Goal: Transaction & Acquisition: Purchase product/service

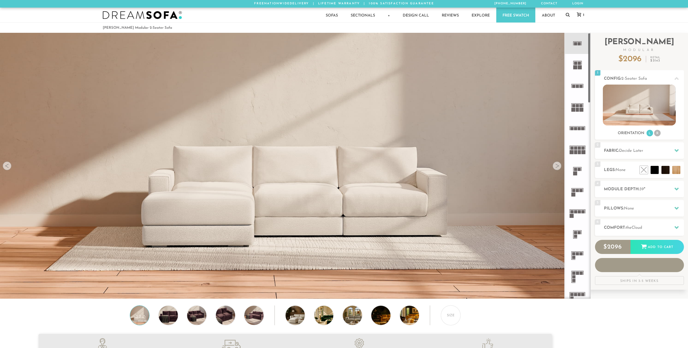
click at [581, 47] on icon at bounding box center [576, 43] width 21 height 21
click at [577, 64] on icon at bounding box center [576, 64] width 21 height 21
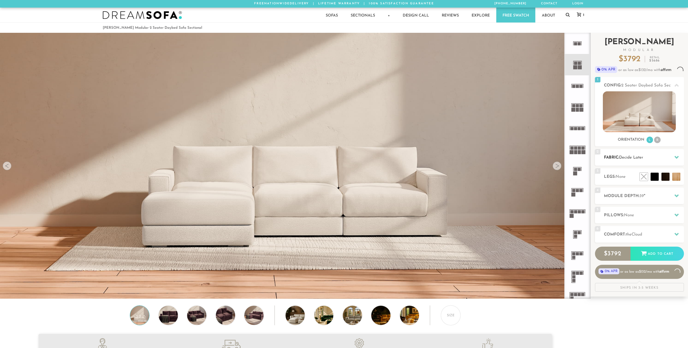
click at [655, 161] on h2 "Fabric: Decide Later" at bounding box center [644, 157] width 80 height 6
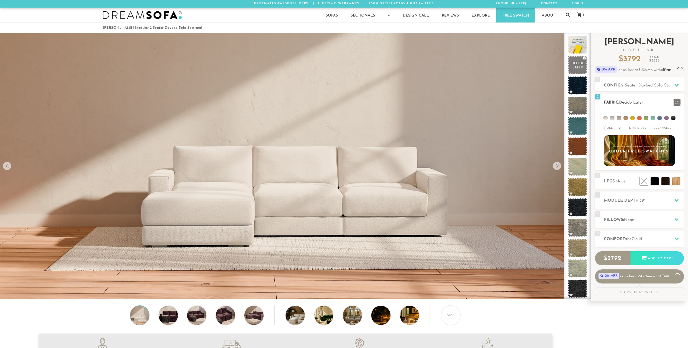
click at [616, 131] on div "All >" at bounding box center [613, 128] width 19 height 7
click at [616, 165] on li "Durable" at bounding box center [613, 166] width 19 height 8
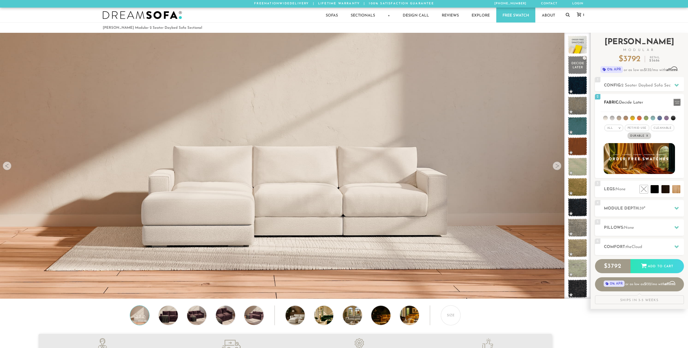
click at [643, 128] on span "Pet/Kid Use x" at bounding box center [636, 128] width 24 height 7
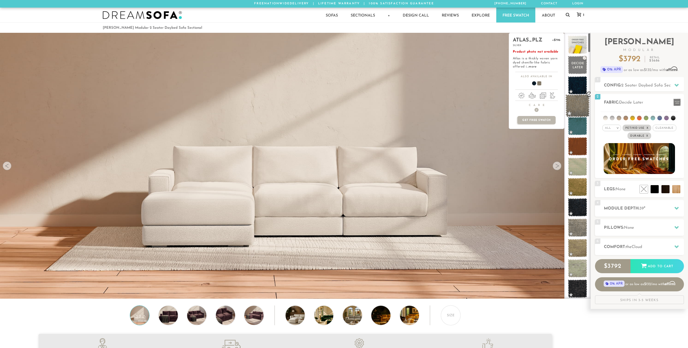
click at [578, 106] on span at bounding box center [577, 105] width 24 height 23
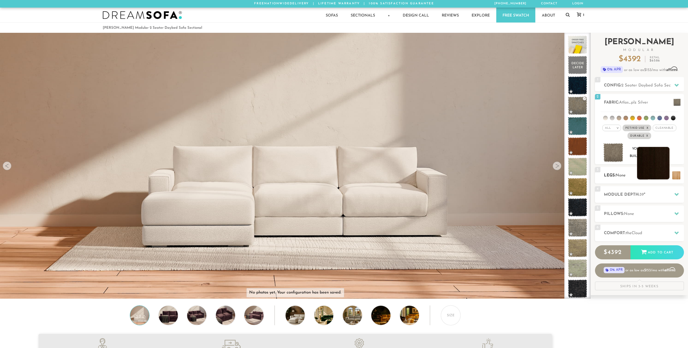
click at [662, 172] on li at bounding box center [653, 163] width 33 height 33
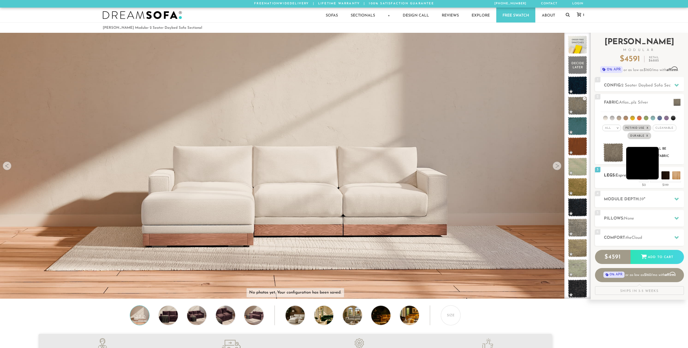
click at [648, 173] on li at bounding box center [642, 163] width 33 height 33
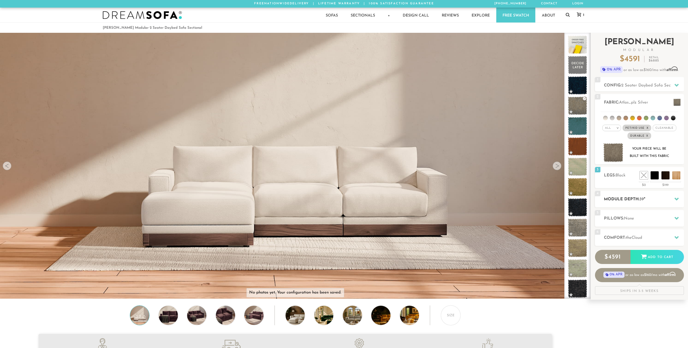
click at [649, 199] on h2 "Module Depth: 39 "" at bounding box center [644, 199] width 80 height 6
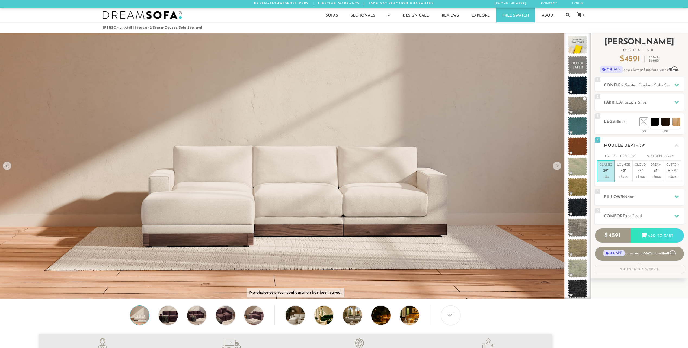
click at [610, 173] on p "Classic 39 "" at bounding box center [605, 169] width 12 height 12
click at [640, 197] on h2 "Pillows: None" at bounding box center [644, 197] width 80 height 6
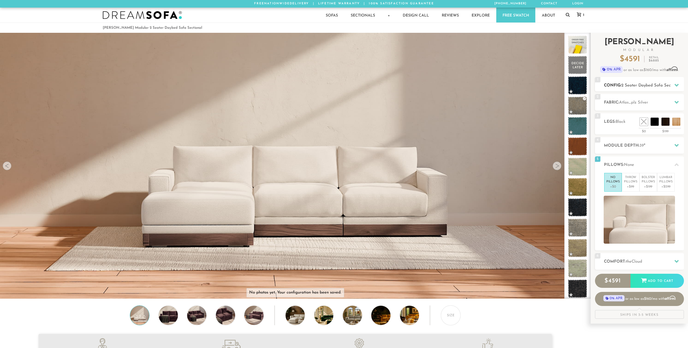
click at [677, 86] on icon at bounding box center [676, 85] width 4 height 3
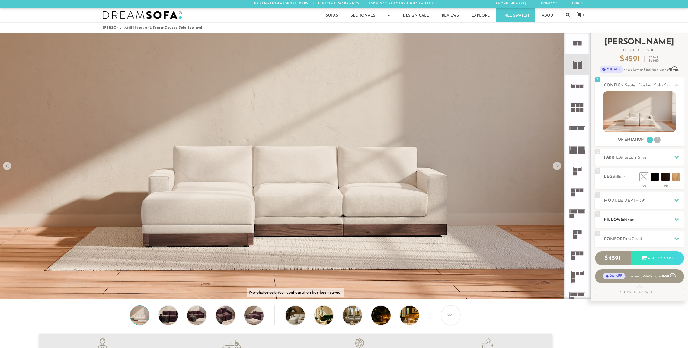
click at [631, 219] on span "None" at bounding box center [629, 220] width 10 height 4
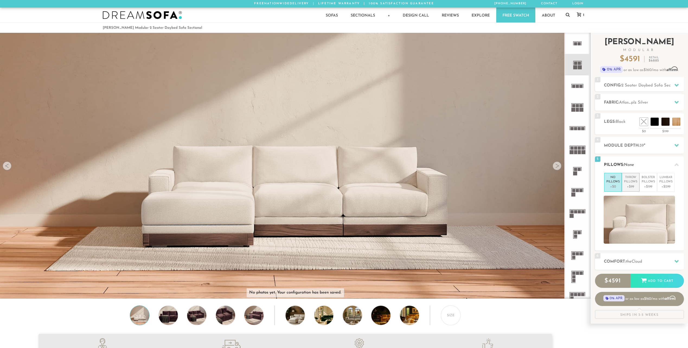
click at [632, 185] on p "+$99" at bounding box center [630, 186] width 13 height 5
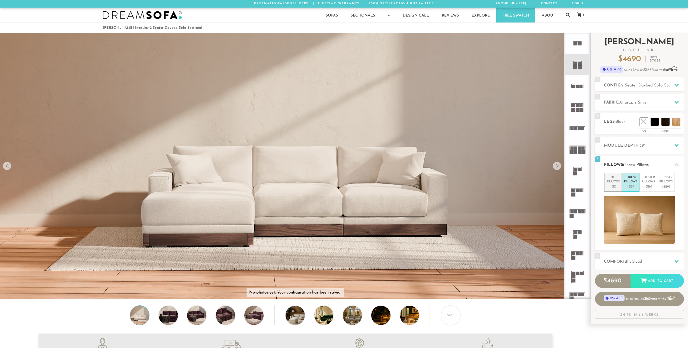
click at [614, 184] on p "No Pillows" at bounding box center [612, 179] width 13 height 9
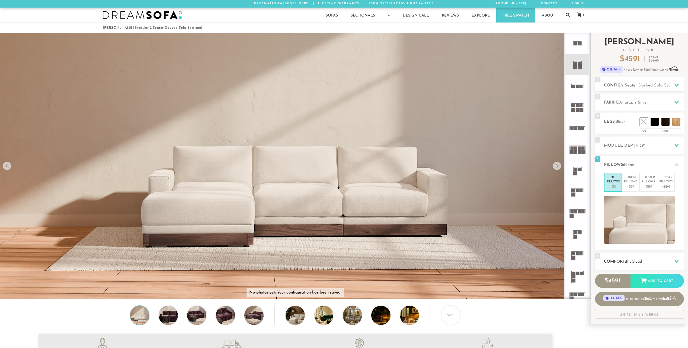
click at [656, 260] on h2 "Comfort: the Cloud" at bounding box center [644, 262] width 80 height 6
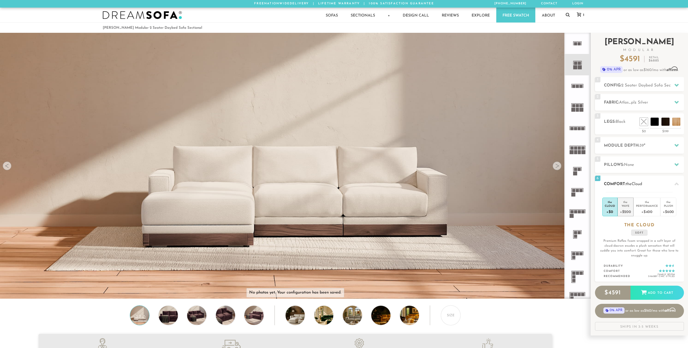
click at [627, 209] on div "+$200" at bounding box center [625, 212] width 11 height 8
click at [578, 173] on icon at bounding box center [576, 170] width 21 height 21
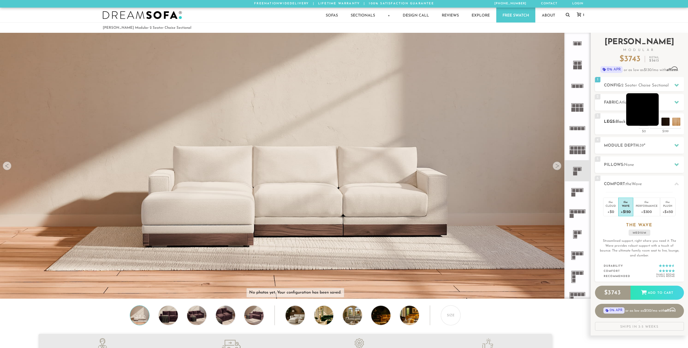
click at [651, 118] on li at bounding box center [642, 109] width 33 height 33
click at [638, 119] on li at bounding box center [631, 109] width 33 height 33
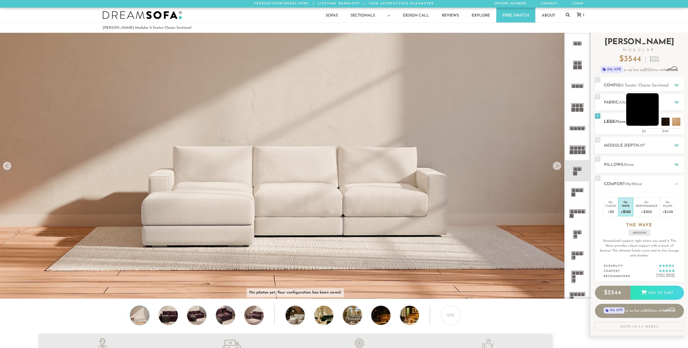
click at [647, 121] on li at bounding box center [642, 109] width 33 height 33
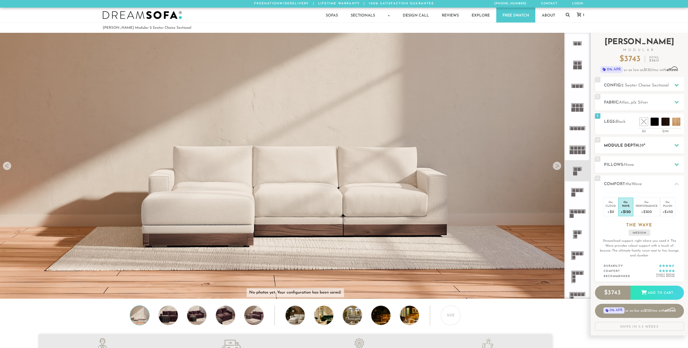
click at [648, 146] on h2 "Module Depth: 39 "" at bounding box center [644, 146] width 80 height 6
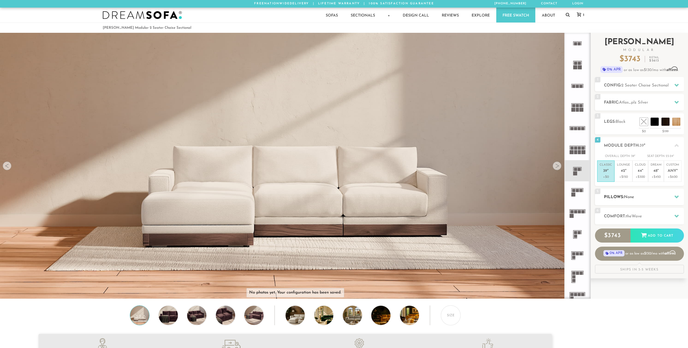
click at [644, 194] on div "5 Pillows: None" at bounding box center [639, 197] width 89 height 17
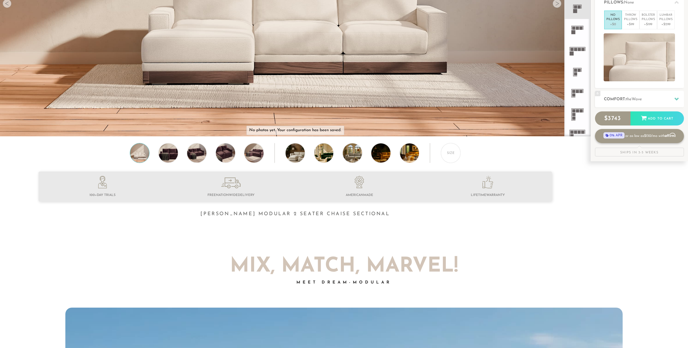
scroll to position [163, 0]
click at [652, 101] on h2 "Comfort: the Wave" at bounding box center [644, 99] width 80 height 6
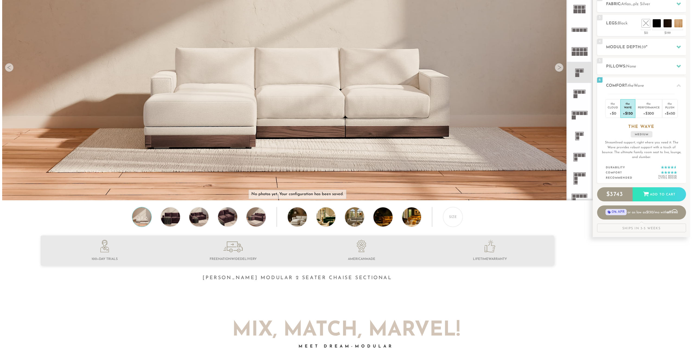
scroll to position [0, 0]
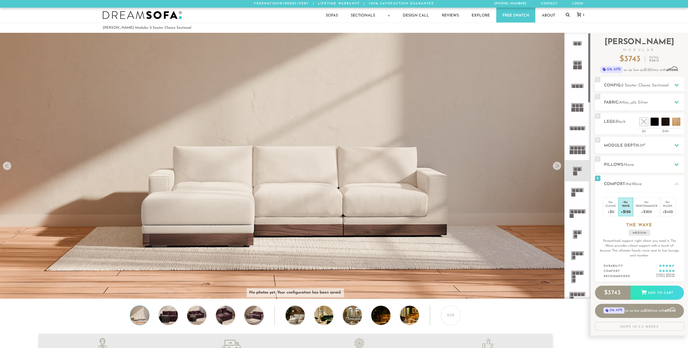
click at [576, 171] on icon at bounding box center [576, 170] width 21 height 21
click at [652, 86] on span "2 Seater Chaise Sectional" at bounding box center [644, 85] width 47 height 4
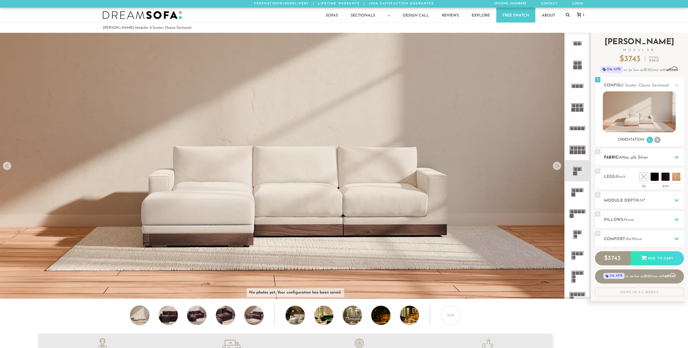
click at [653, 157] on h2 "Fabric: Atlas_plz Silver" at bounding box center [644, 157] width 80 height 6
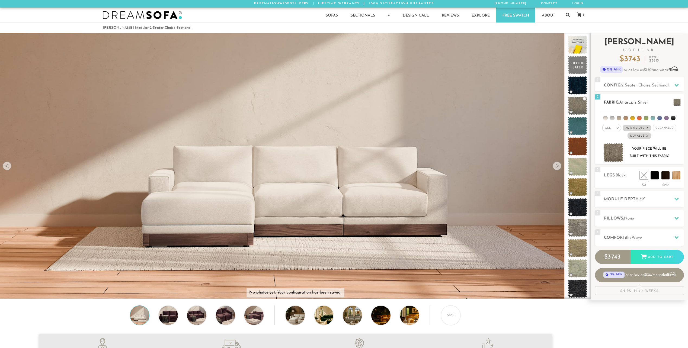
click at [613, 152] on img at bounding box center [613, 152] width 20 height 19
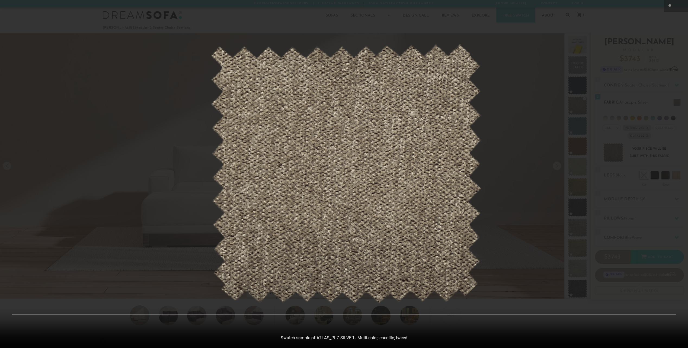
scroll to position [6917, 688]
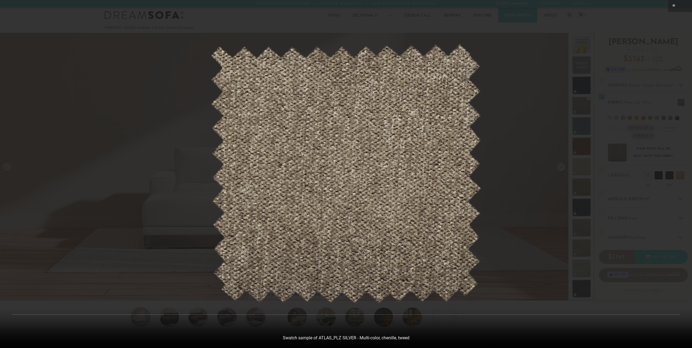
click at [645, 93] on div at bounding box center [346, 174] width 692 height 348
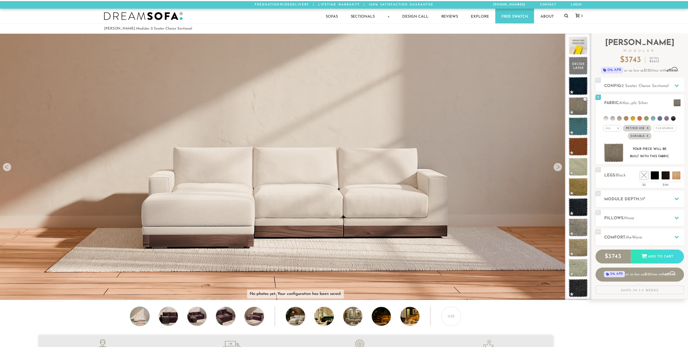
scroll to position [6910, 684]
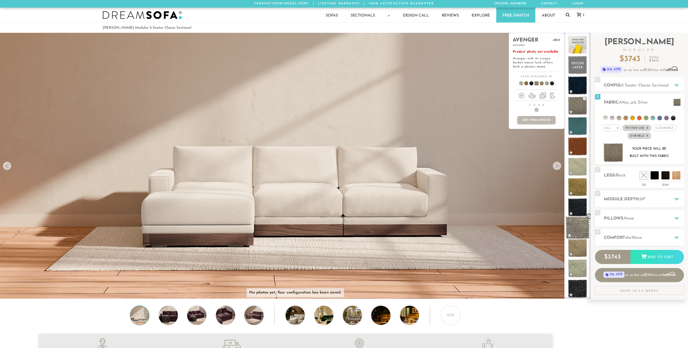
click at [579, 223] on span at bounding box center [577, 227] width 24 height 23
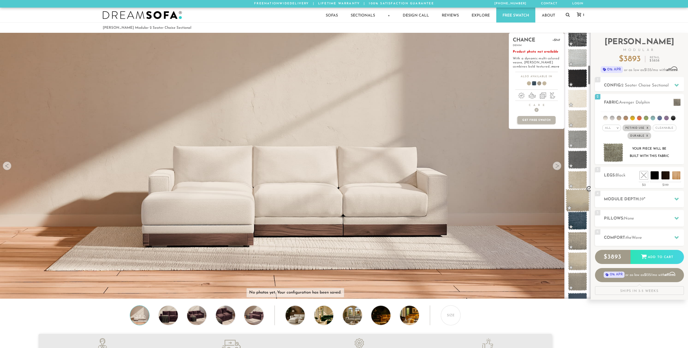
scroll to position [434, 0]
click at [576, 159] on span at bounding box center [577, 159] width 24 height 23
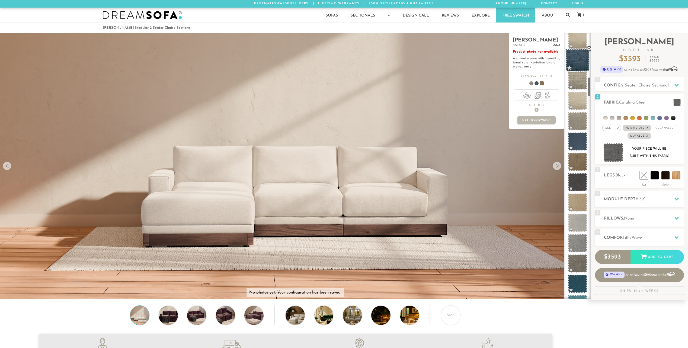
scroll to position [597, 0]
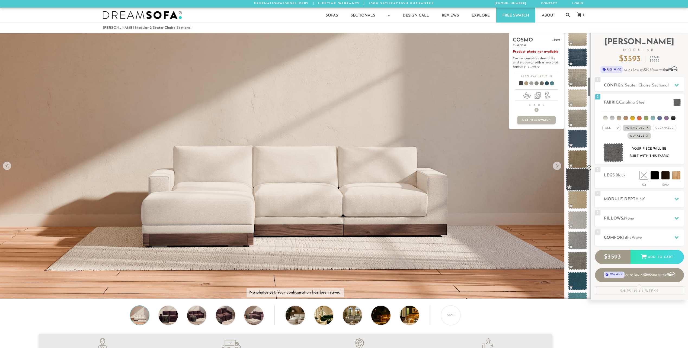
click at [578, 174] on span at bounding box center [577, 179] width 24 height 23
click at [578, 261] on span at bounding box center [577, 260] width 24 height 23
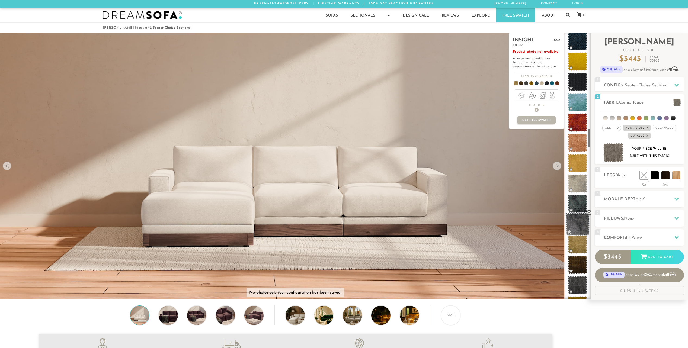
scroll to position [1285, 0]
click at [579, 223] on span at bounding box center [577, 223] width 24 height 23
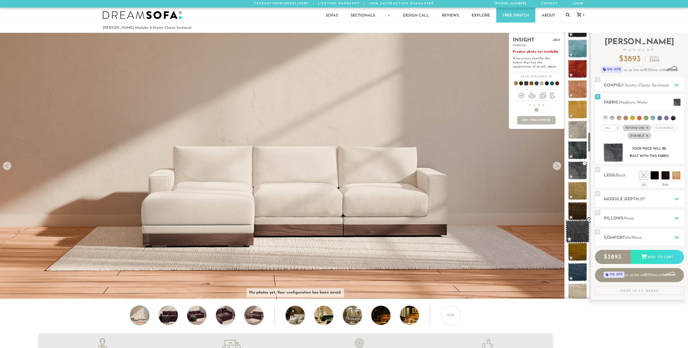
scroll to position [1339, 0]
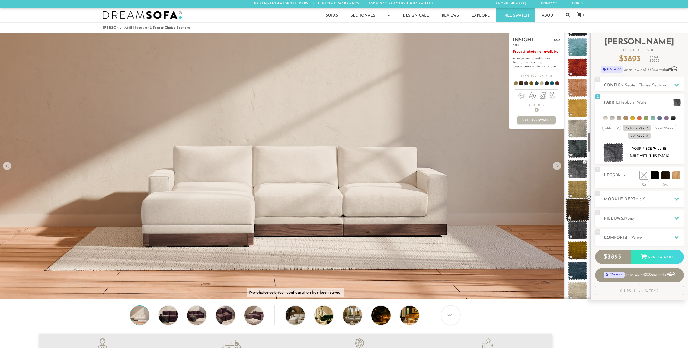
click at [580, 212] on span at bounding box center [577, 209] width 24 height 23
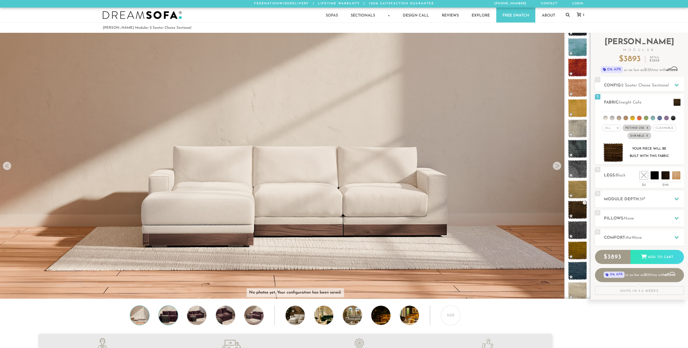
click at [173, 320] on img at bounding box center [168, 315] width 23 height 19
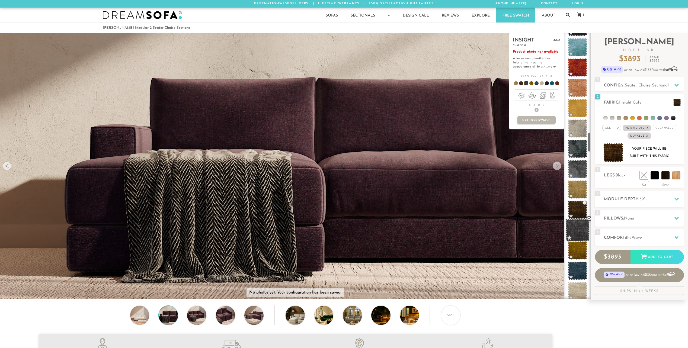
click at [579, 231] on span at bounding box center [577, 230] width 24 height 23
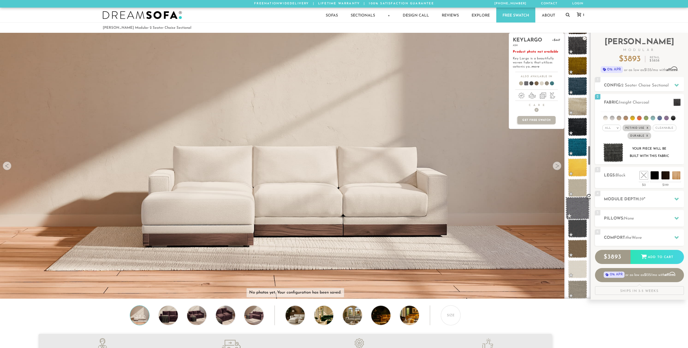
scroll to position [1529, 0]
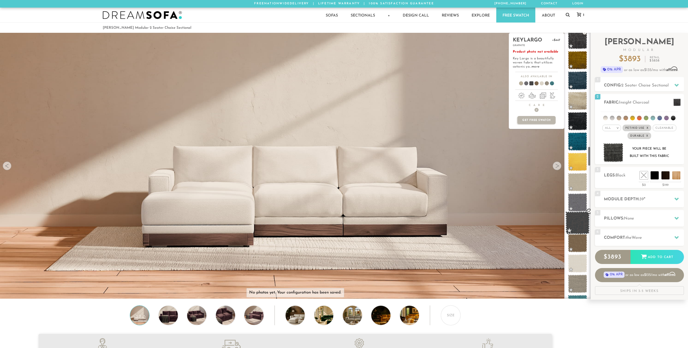
click at [581, 224] on span at bounding box center [577, 222] width 24 height 23
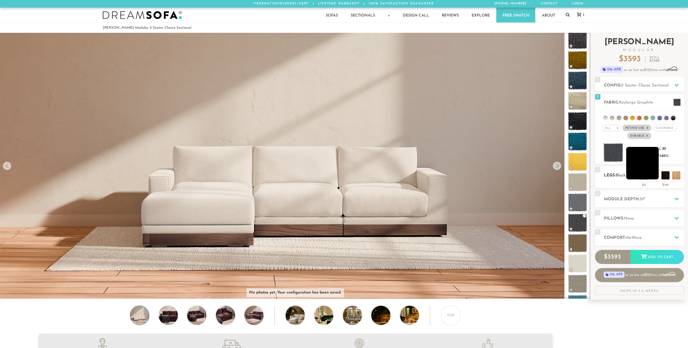
click at [654, 176] on li at bounding box center [642, 163] width 33 height 33
click at [666, 176] on li at bounding box center [653, 163] width 33 height 33
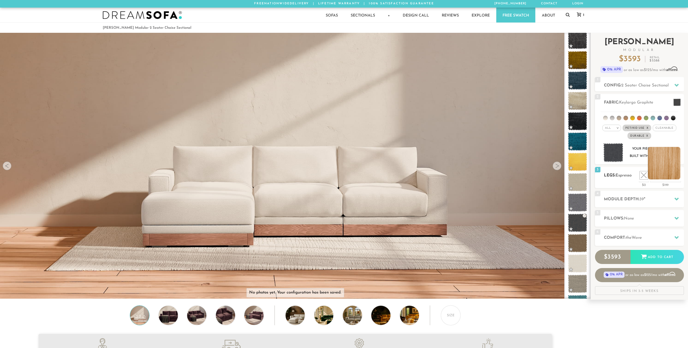
click at [677, 177] on li at bounding box center [663, 163] width 33 height 33
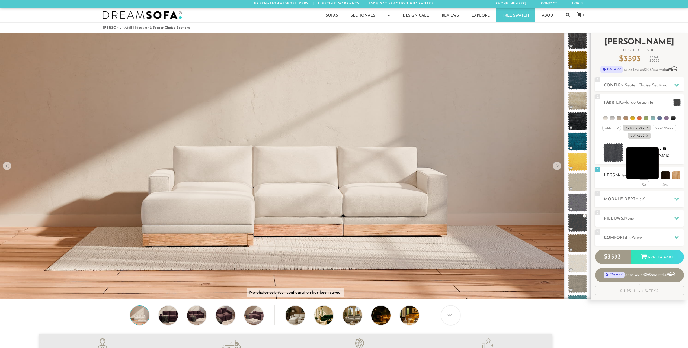
click at [655, 178] on li at bounding box center [642, 163] width 33 height 33
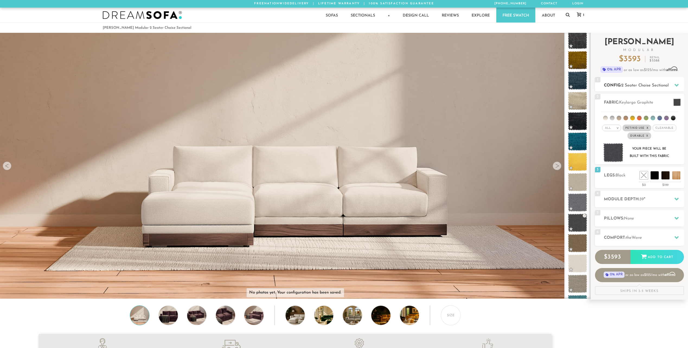
click at [672, 84] on div at bounding box center [676, 85] width 11 height 11
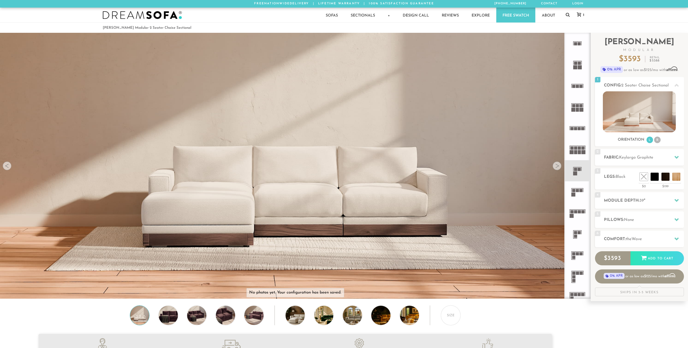
click at [576, 235] on rect at bounding box center [575, 236] width 3 height 3
click at [580, 234] on rect at bounding box center [578, 232] width 3 height 3
